Goal: Task Accomplishment & Management: Use online tool/utility

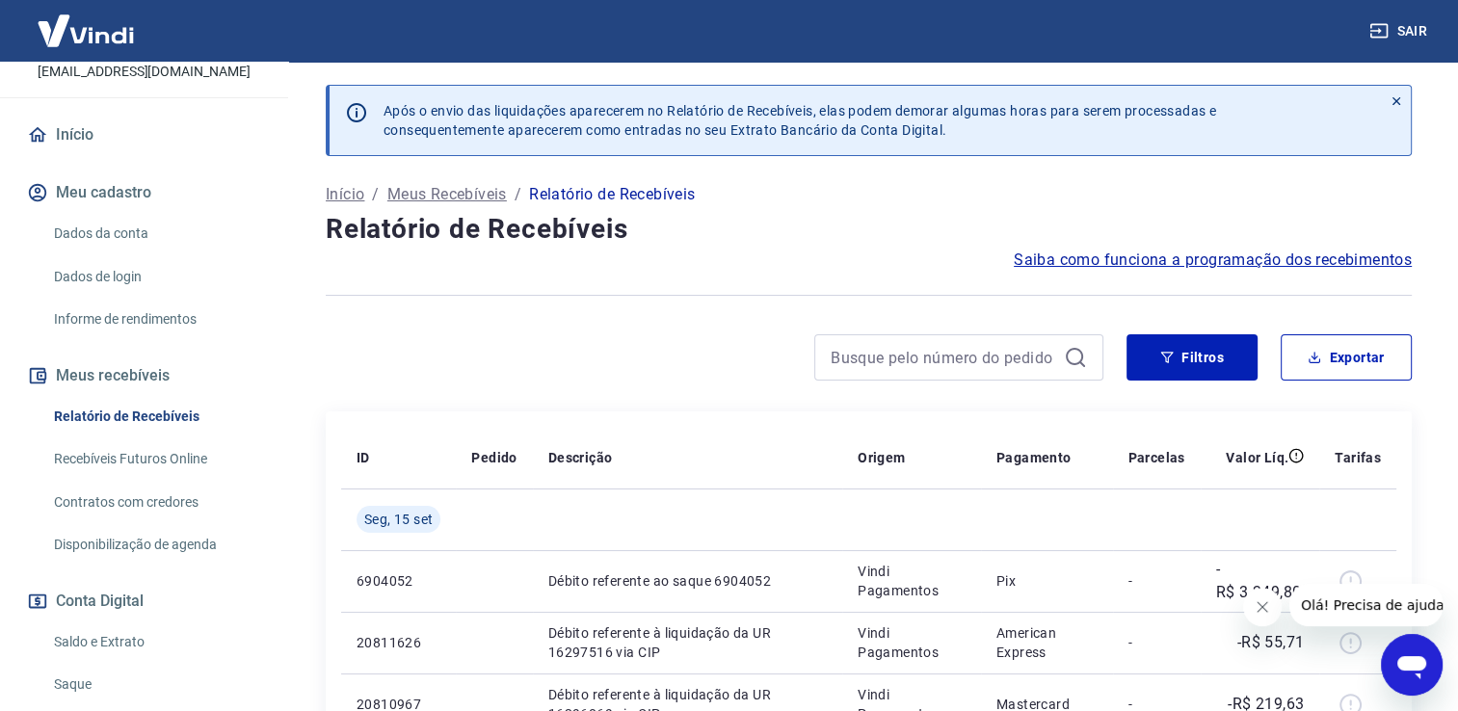
scroll to position [243, 0]
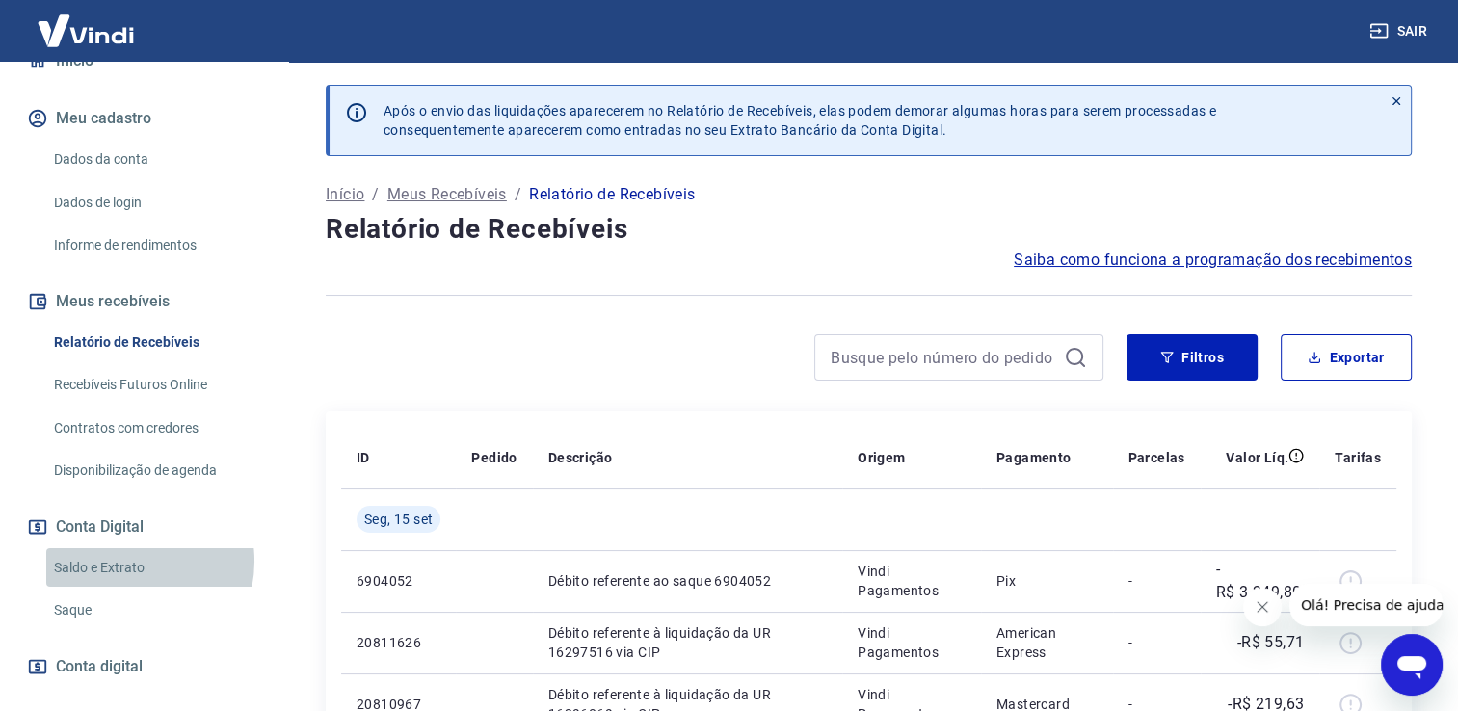
click at [129, 561] on link "Saldo e Extrato" at bounding box center [155, 568] width 219 height 40
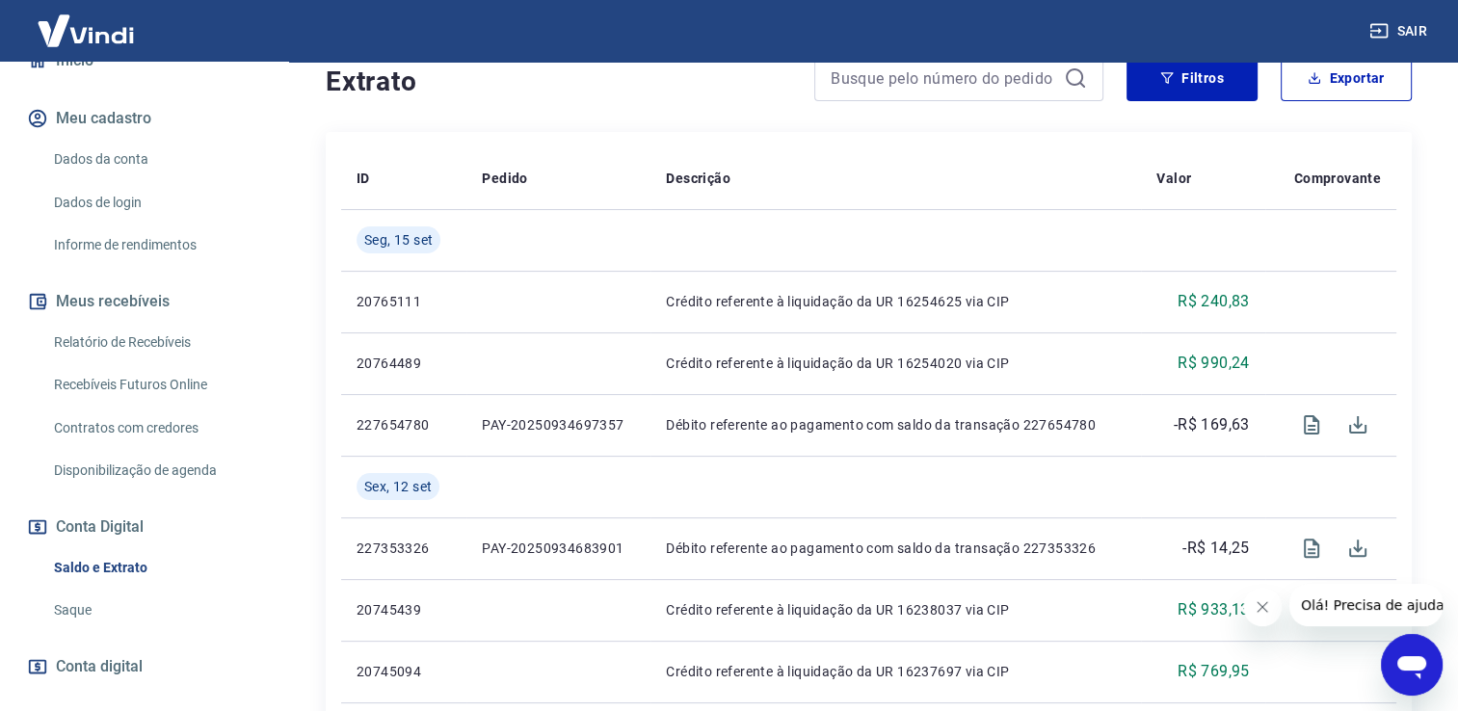
scroll to position [321, 0]
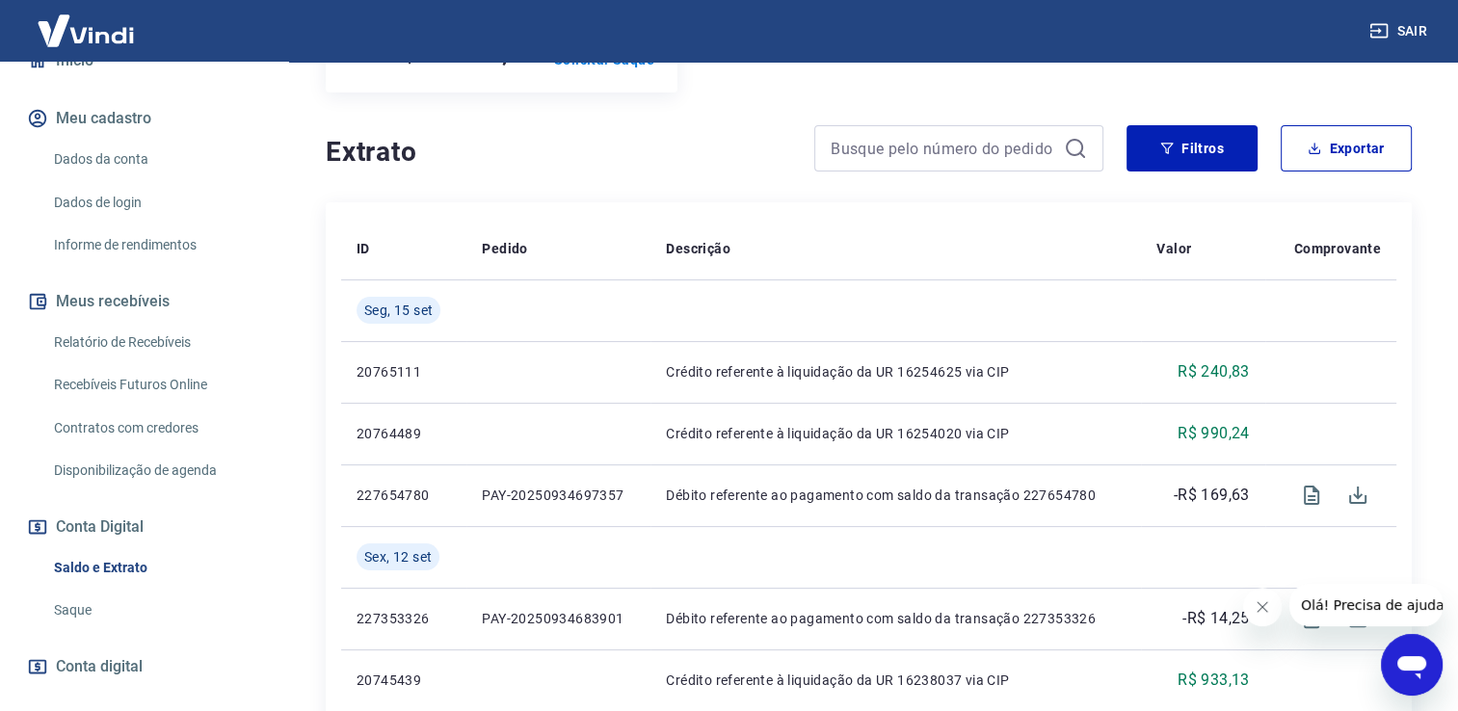
click at [108, 564] on link "Saldo e Extrato" at bounding box center [155, 568] width 219 height 40
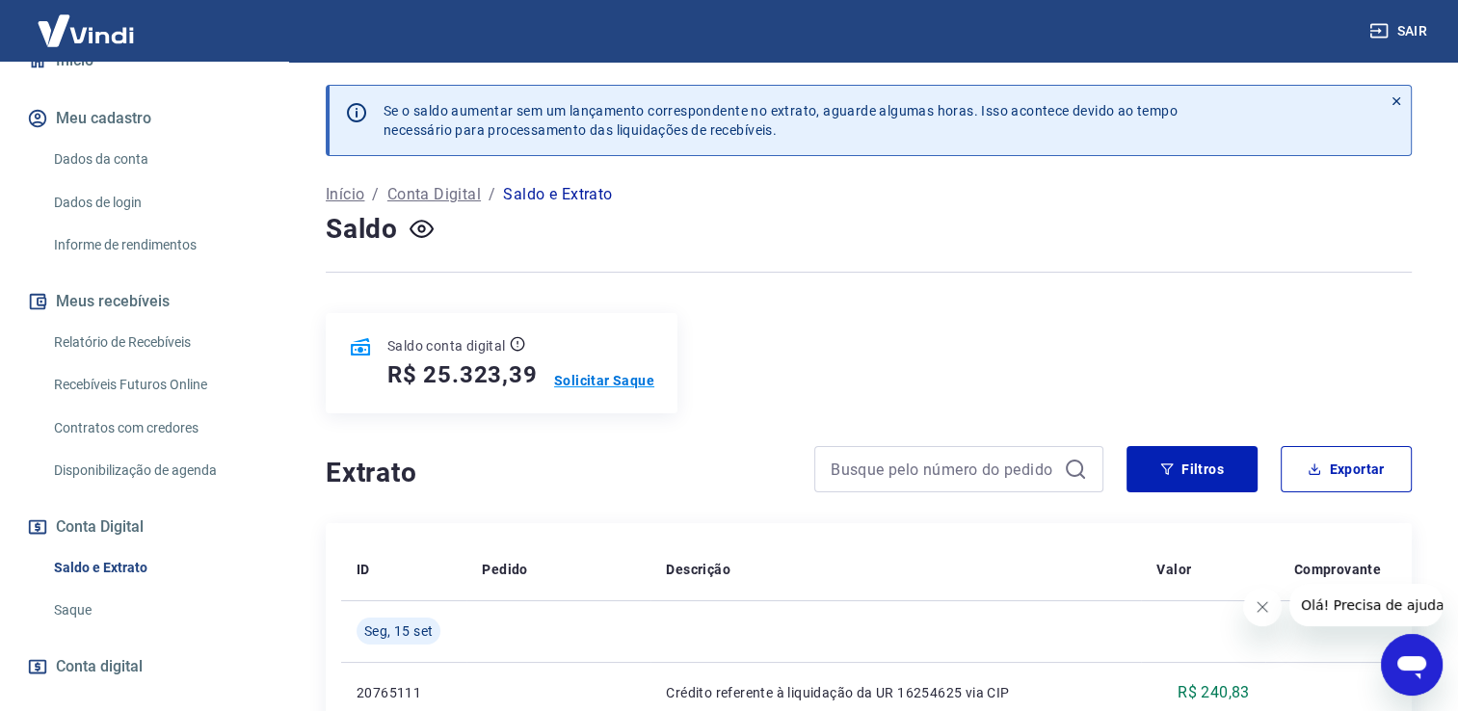
click at [600, 375] on p "Solicitar Saque" at bounding box center [604, 380] width 100 height 19
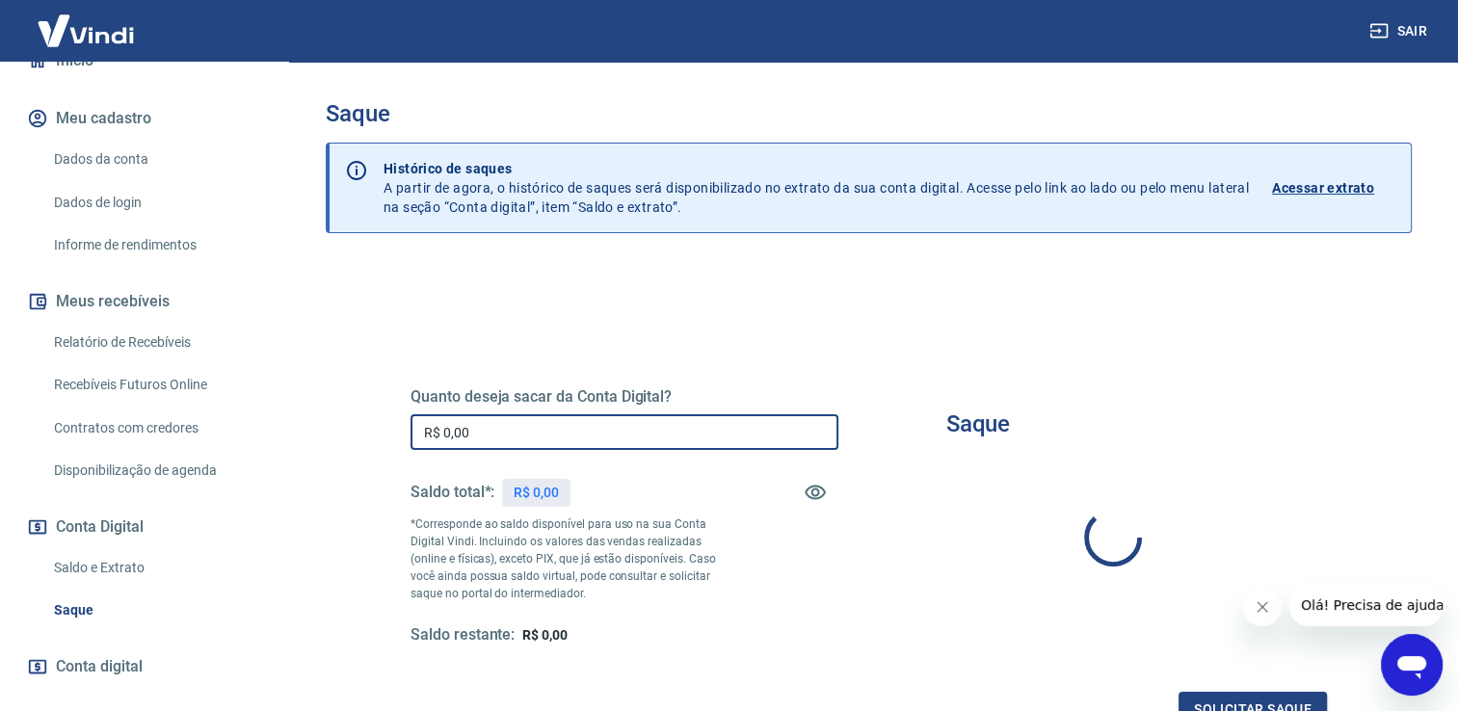
click at [487, 440] on input "R$ 0,00" at bounding box center [625, 432] width 428 height 36
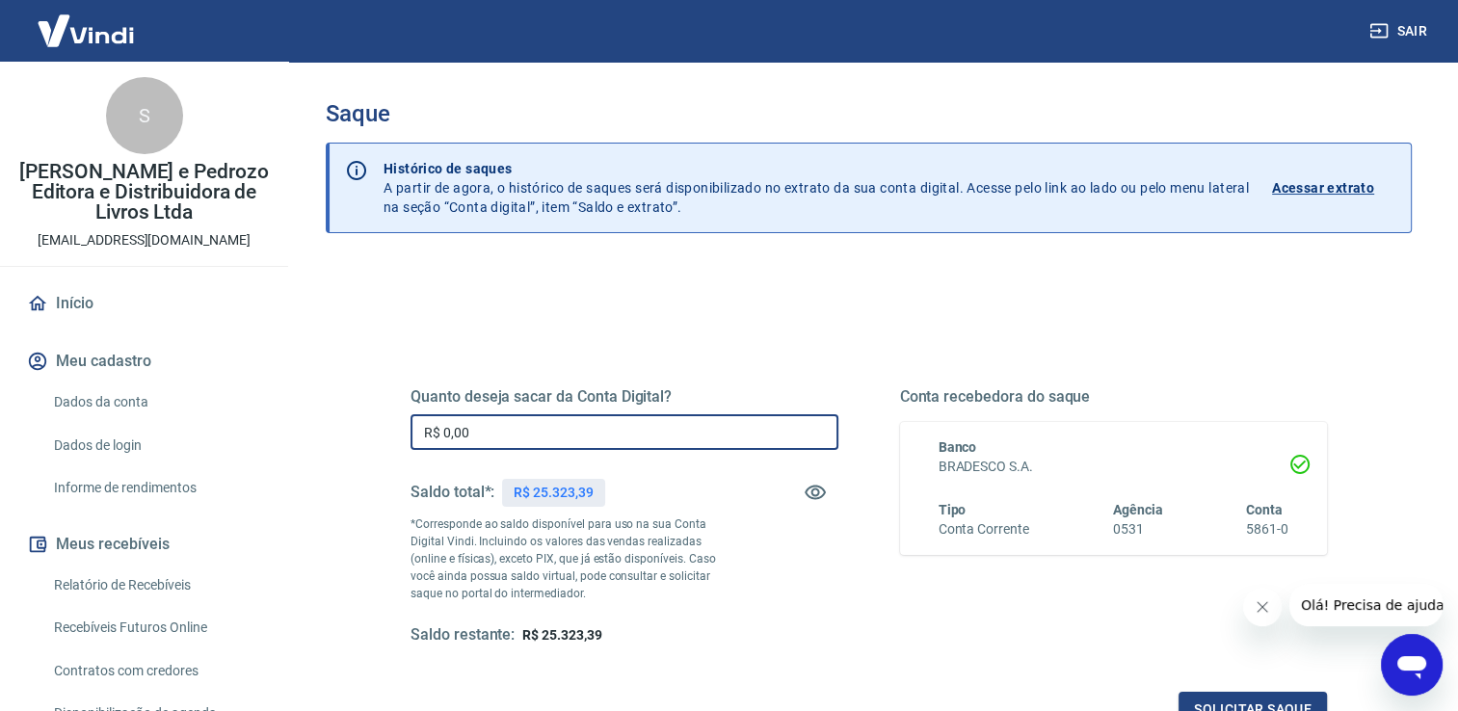
click at [527, 422] on input "R$ 0,00" at bounding box center [625, 432] width 428 height 36
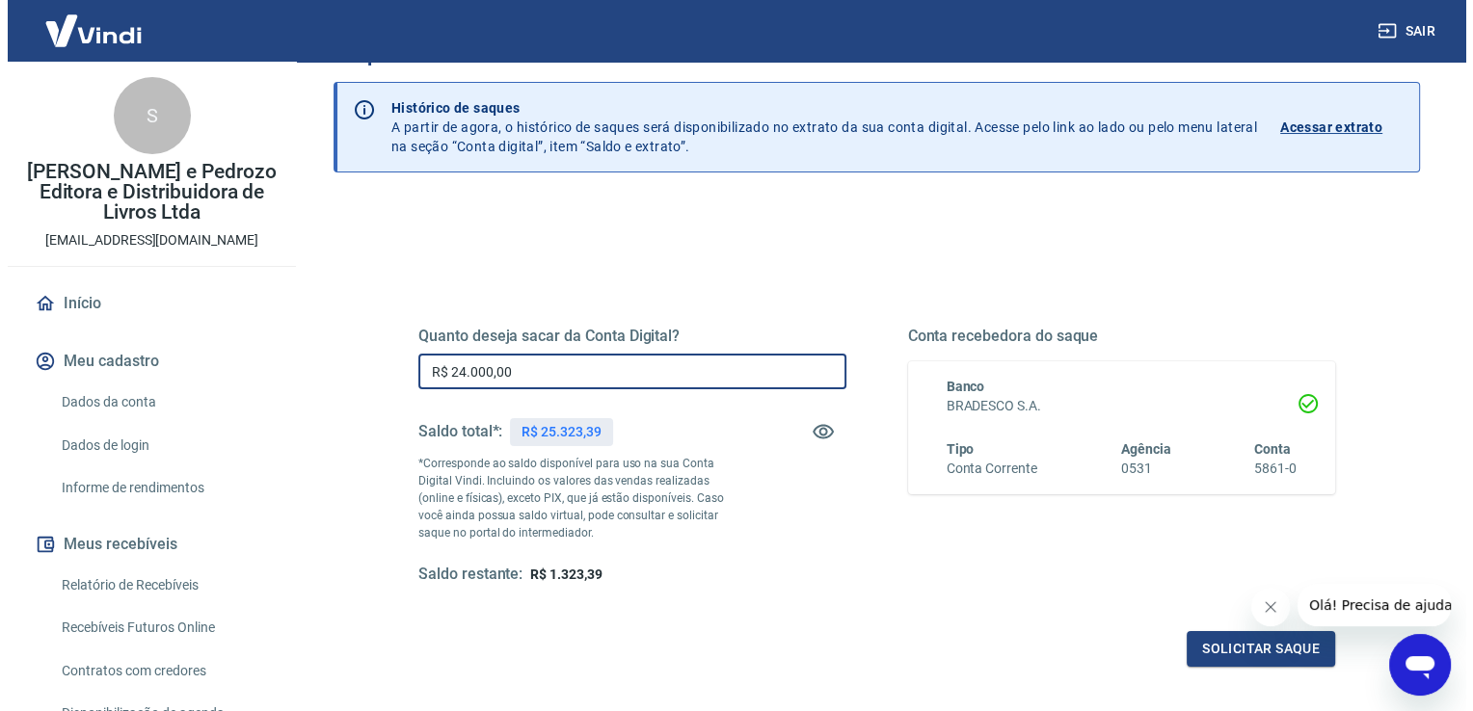
scroll to position [99, 0]
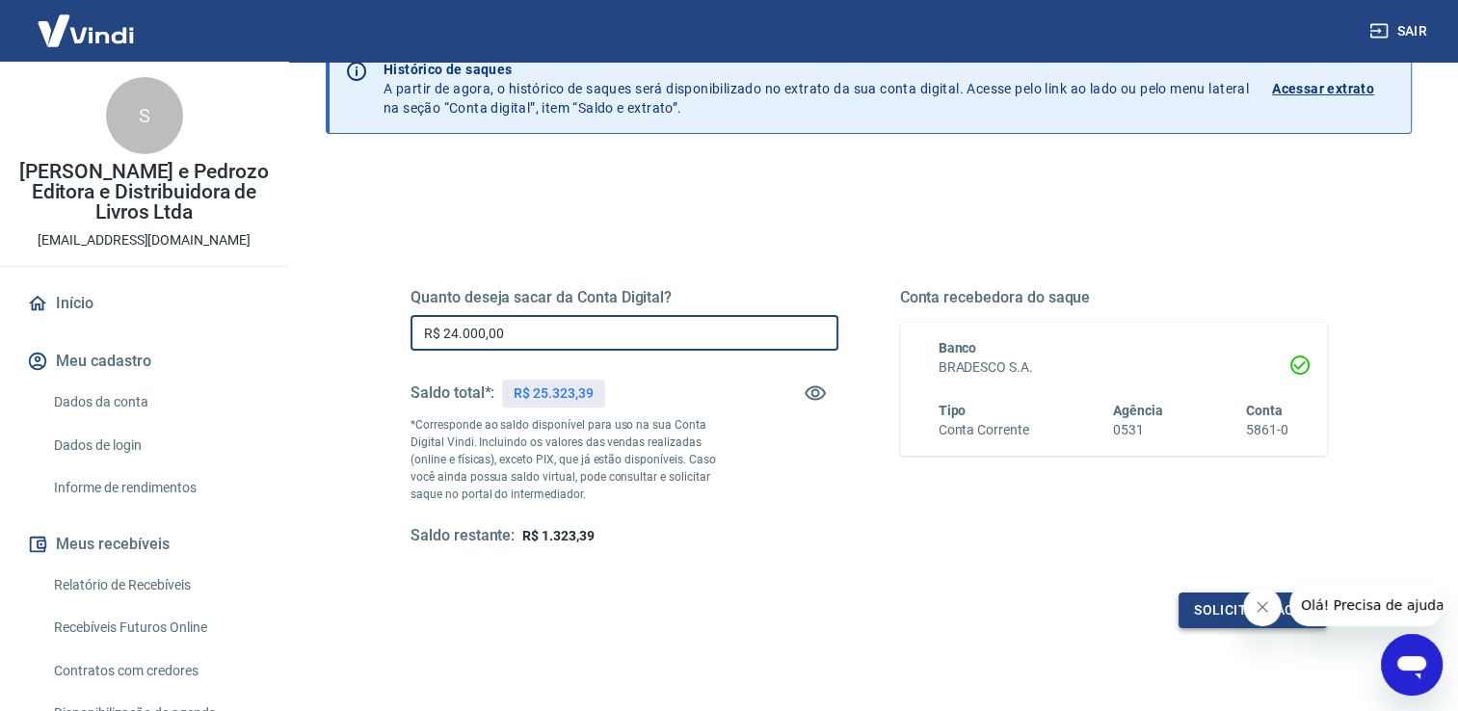
type input "R$ 24.000,00"
click at [1207, 611] on button "Solicitar saque" at bounding box center [1253, 611] width 148 height 36
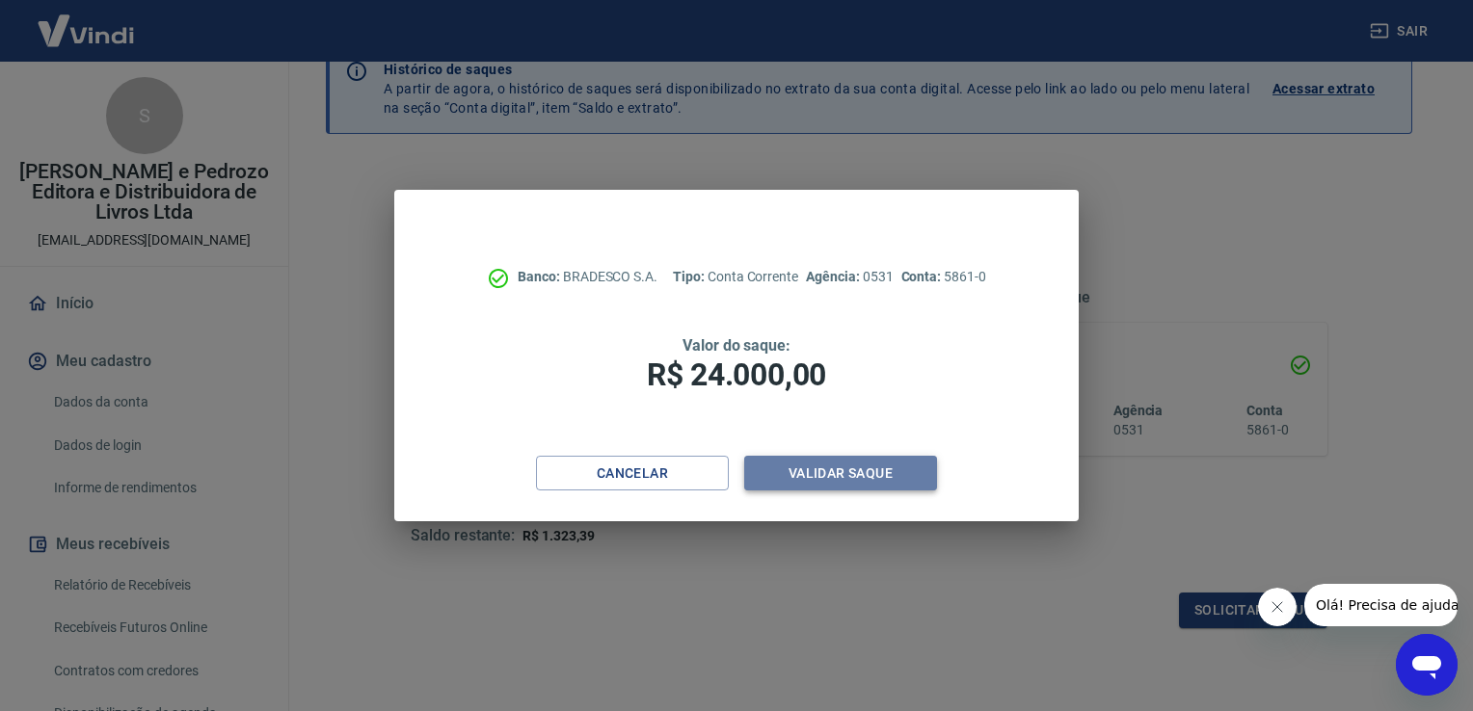
click at [835, 462] on button "Validar saque" at bounding box center [840, 474] width 193 height 36
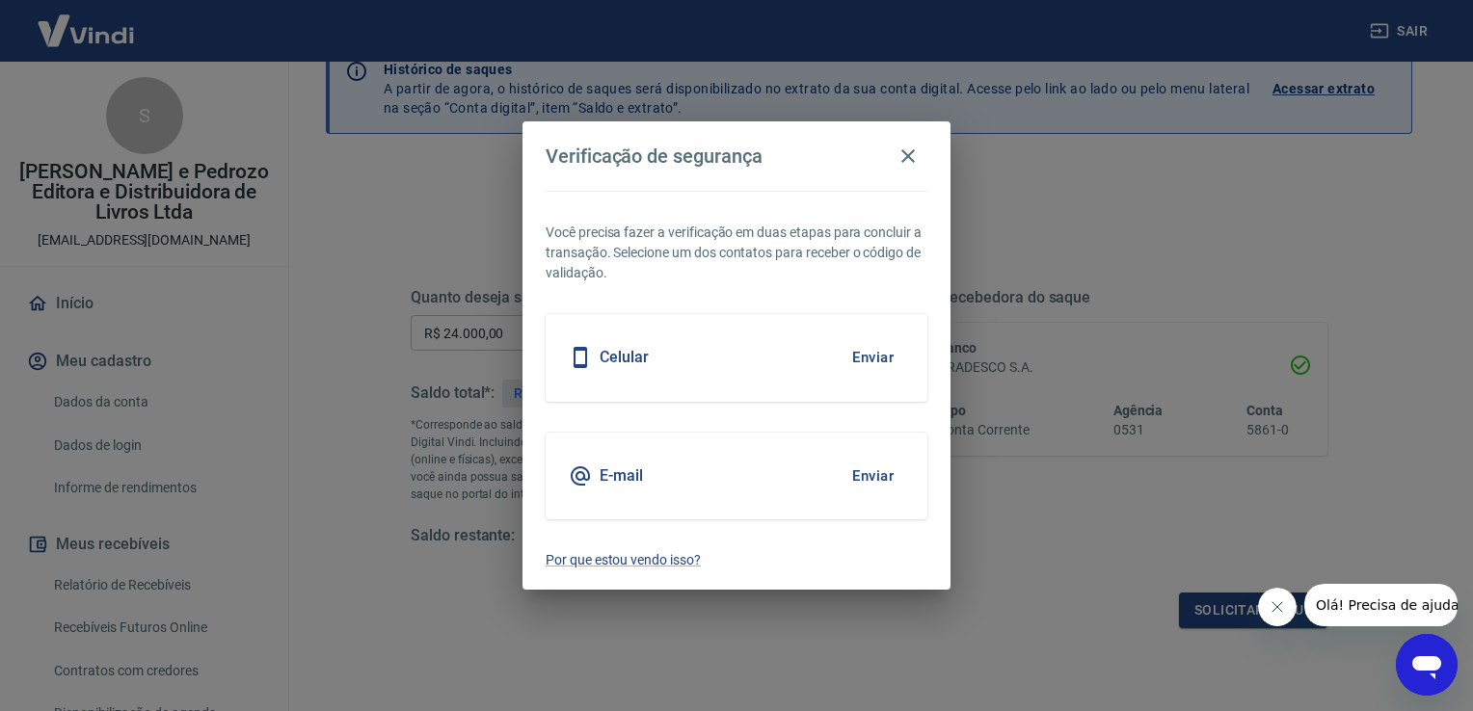
click at [703, 351] on div "Celular Enviar" at bounding box center [737, 357] width 382 height 87
click at [879, 356] on button "Enviar" at bounding box center [872, 357] width 63 height 40
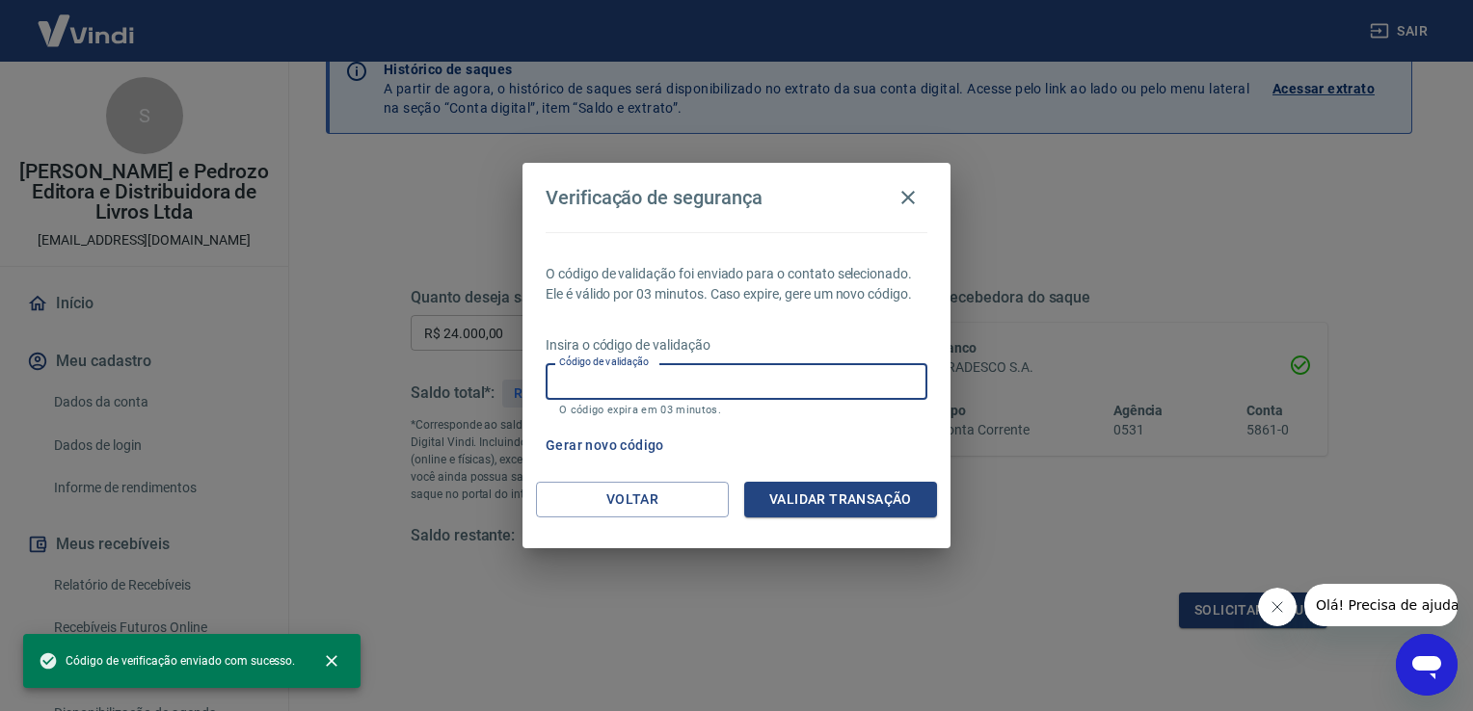
click at [711, 385] on input "Código de validação" at bounding box center [737, 381] width 382 height 36
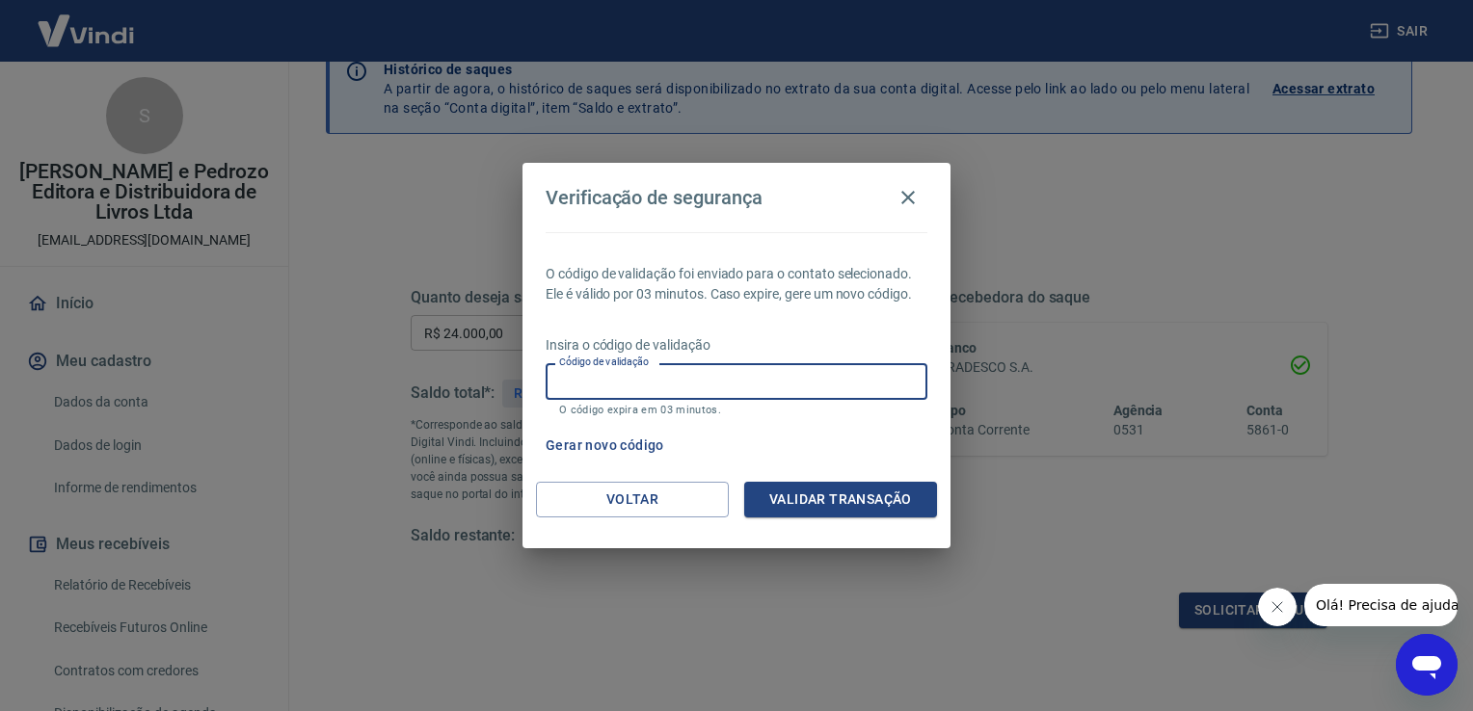
click at [634, 379] on input "Código de validação" at bounding box center [737, 381] width 382 height 36
type input "226275"
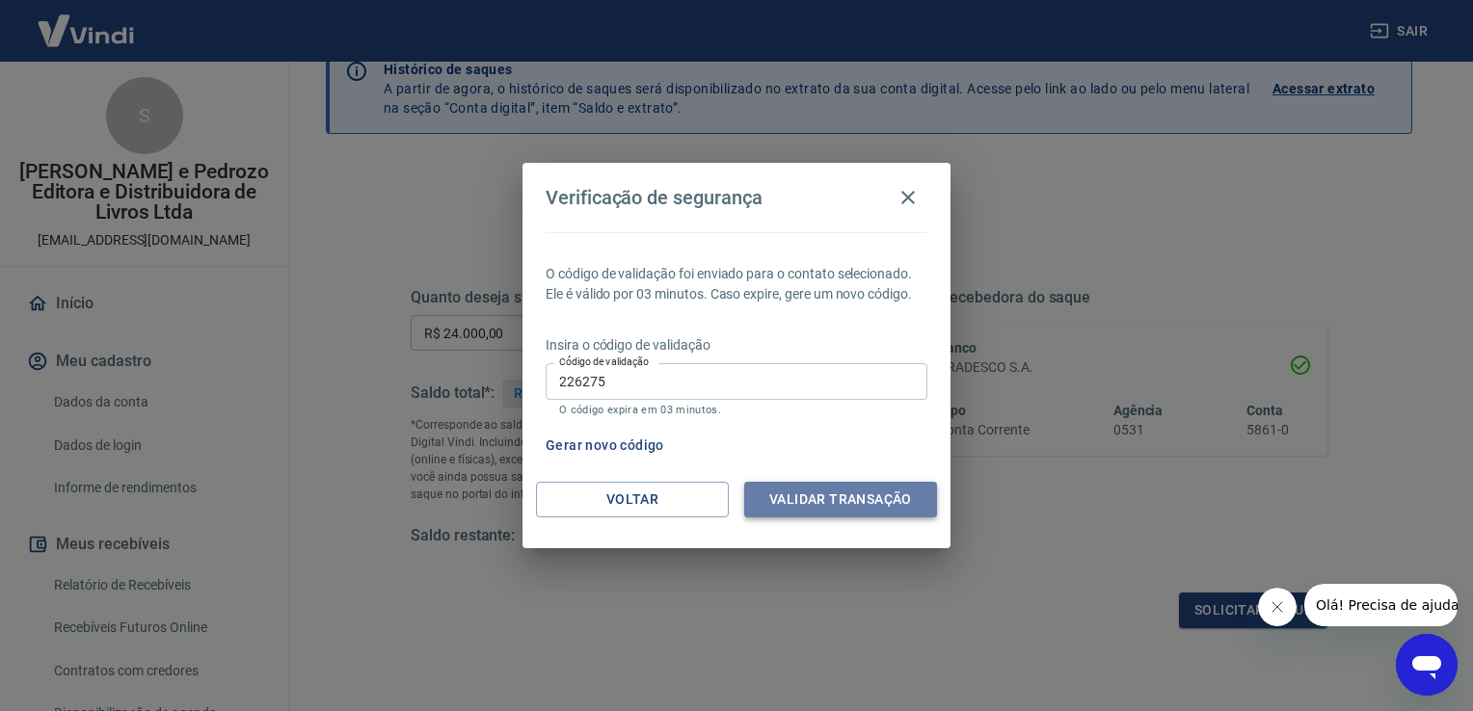
click at [810, 488] on button "Validar transação" at bounding box center [840, 500] width 193 height 36
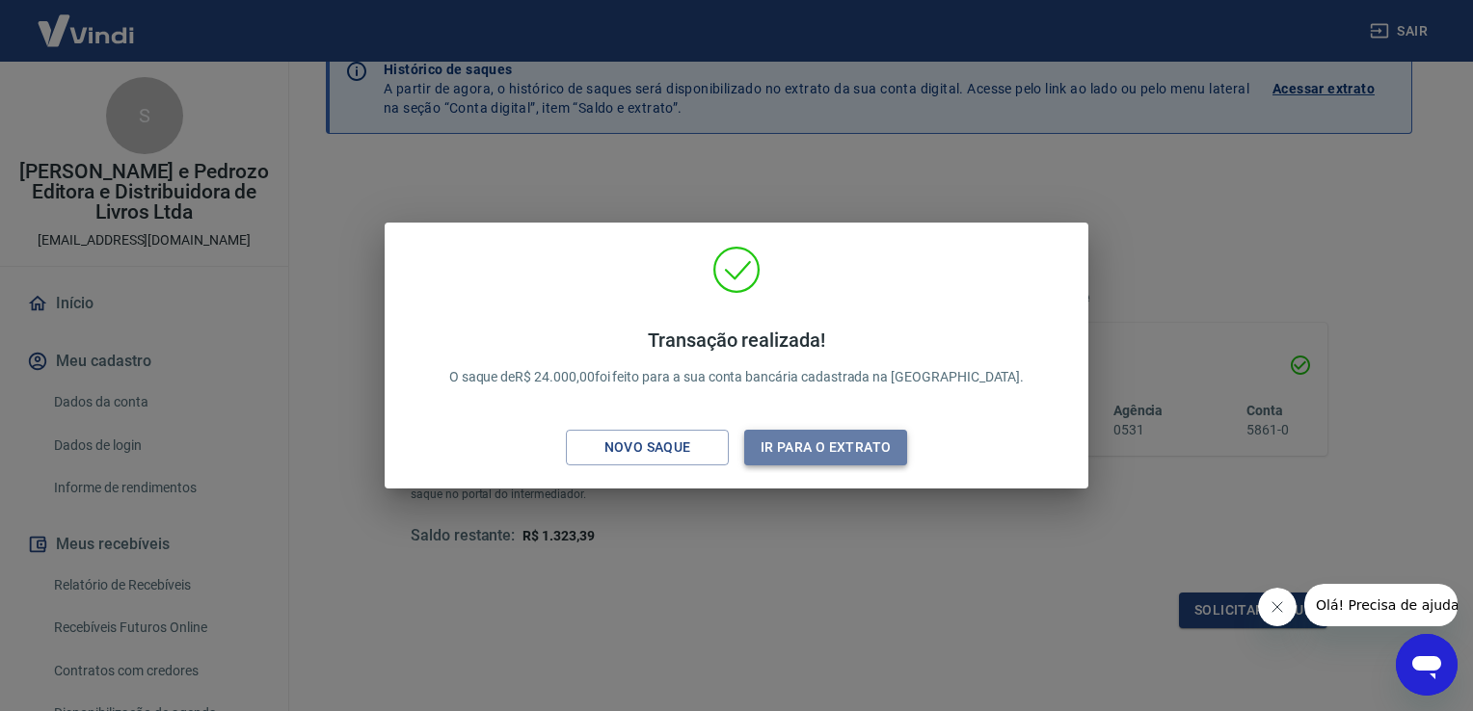
click at [806, 445] on button "Ir para o extrato" at bounding box center [825, 448] width 163 height 36
